Goal: Find contact information: Find contact information

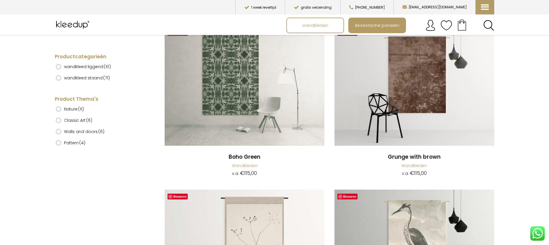
scroll to position [3600, 0]
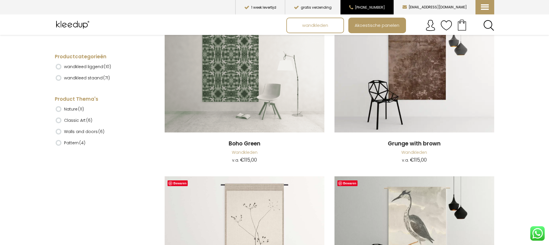
click at [394, 5] on button "[PHONE_NUMBER]" at bounding box center [366, 7] width 53 height 14
click at [394, 6] on button "[PHONE_NUMBER]" at bounding box center [366, 7] width 53 height 14
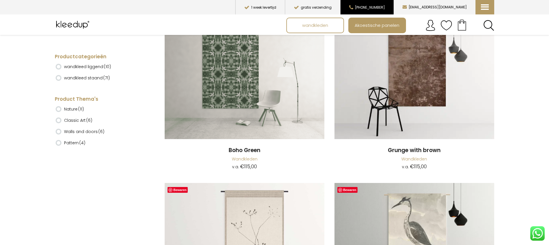
click at [394, 9] on button "[PHONE_NUMBER]" at bounding box center [366, 7] width 53 height 14
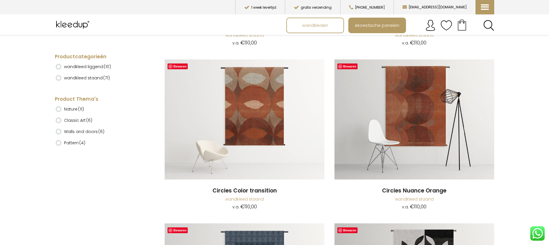
scroll to position [408, 0]
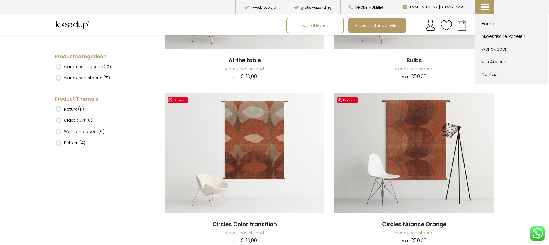
click at [487, 5] on icon at bounding box center [485, 3] width 6 height 6
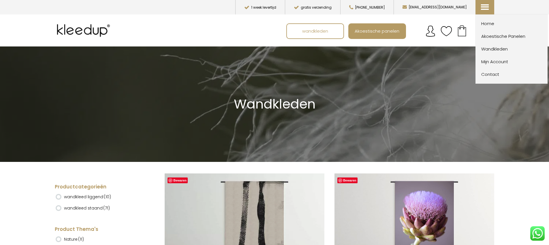
click at [490, 74] on span "Contact" at bounding box center [513, 74] width 63 height 7
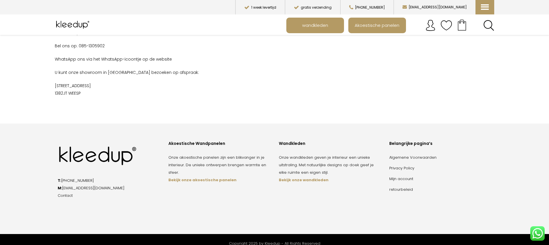
scroll to position [69, 0]
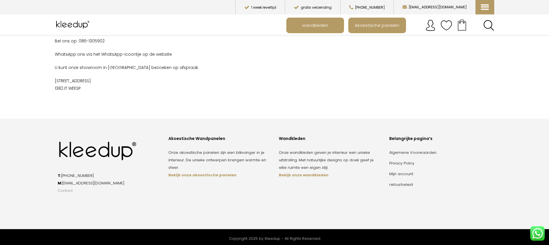
click at [67, 191] on link "Contact" at bounding box center [65, 190] width 15 height 5
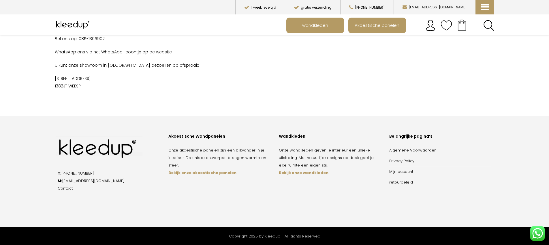
scroll to position [71, 0]
